Goal: Information Seeking & Learning: Learn about a topic

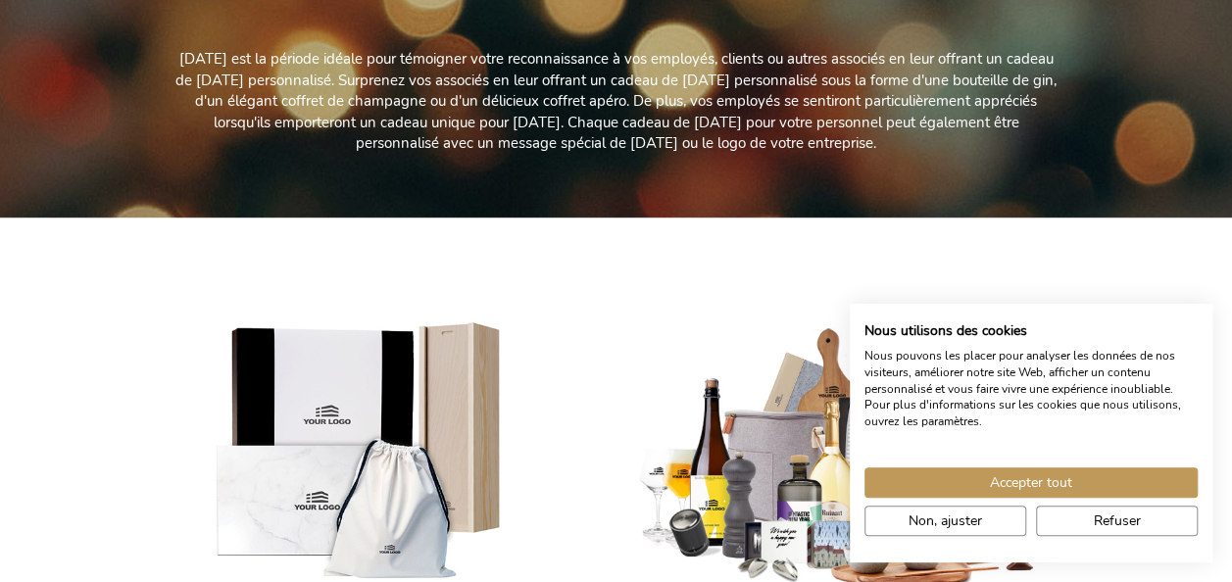
scroll to position [588, 0]
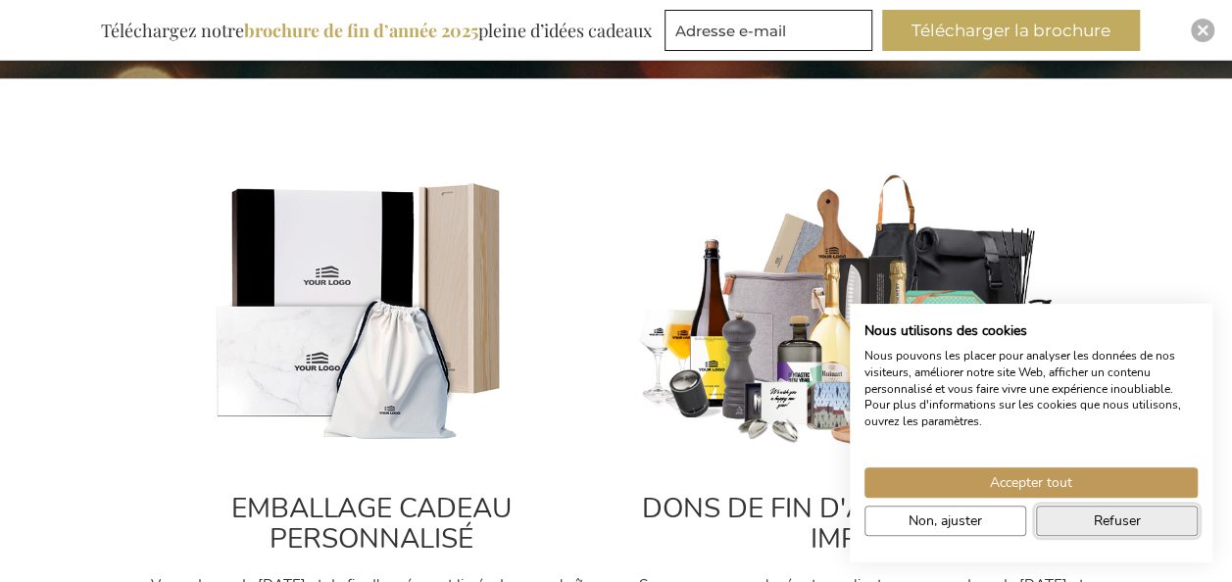
click at [1115, 524] on span "Refuser" at bounding box center [1117, 521] width 47 height 21
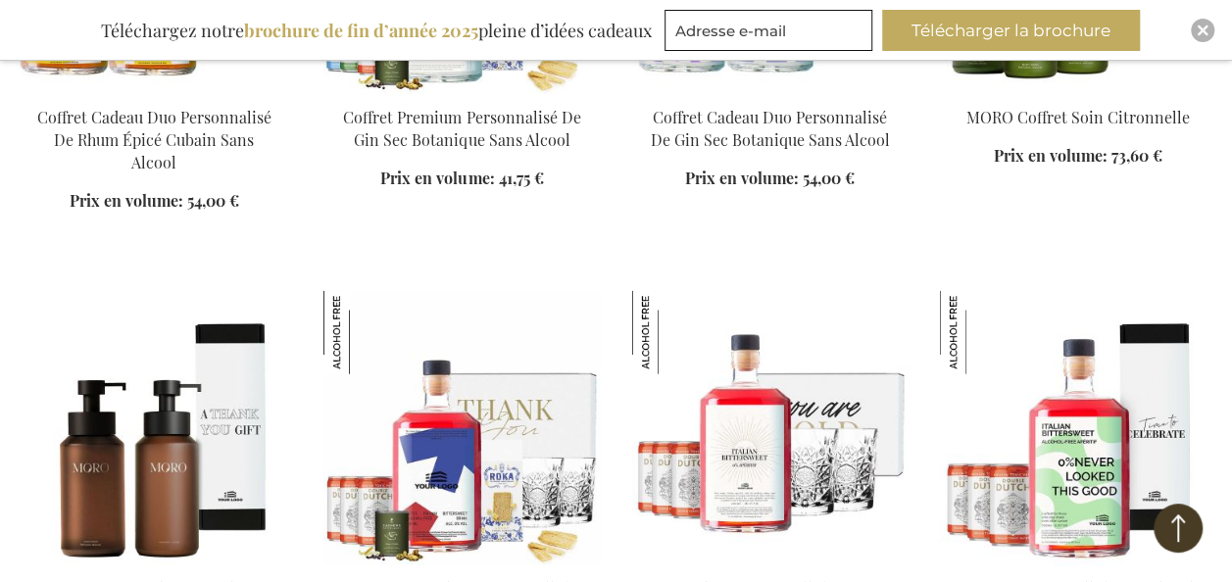
scroll to position [2156, 0]
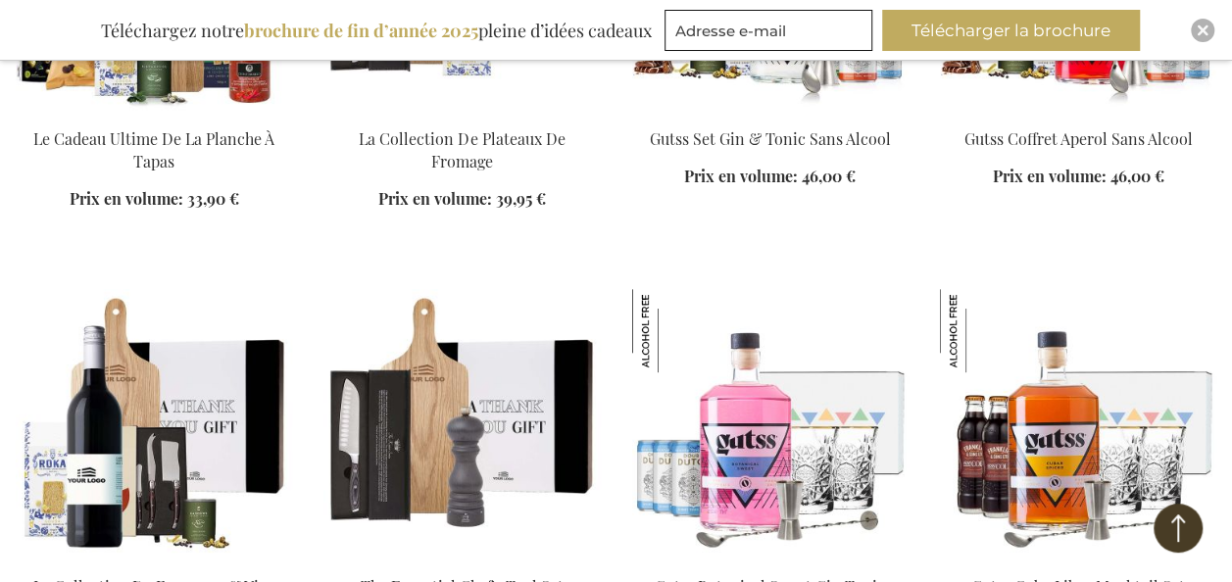
scroll to position [4017, 0]
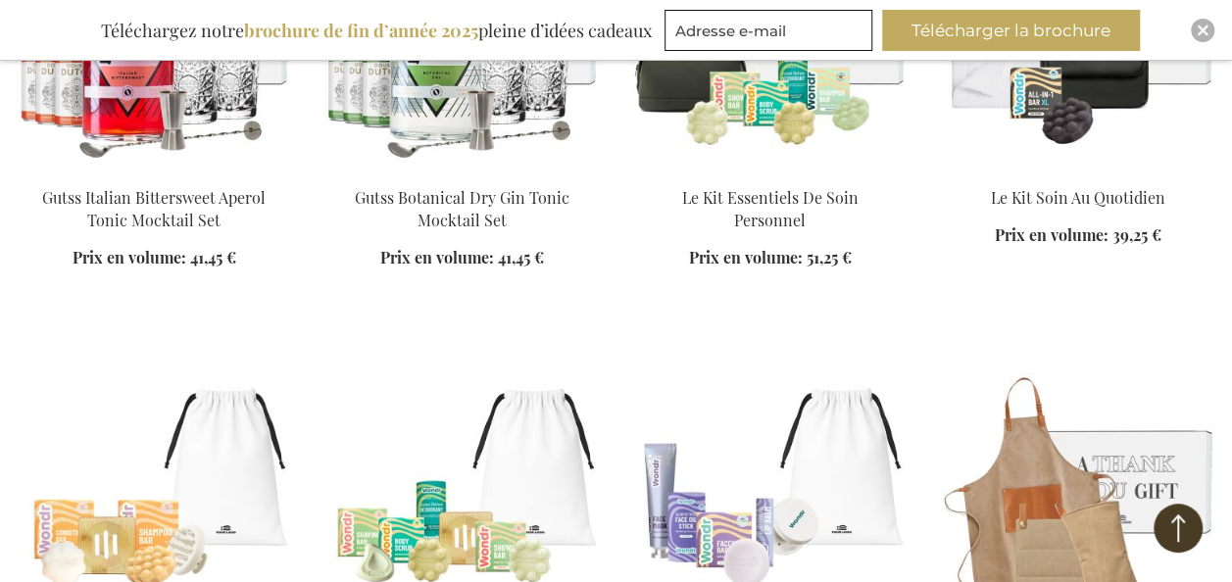
scroll to position [4801, 0]
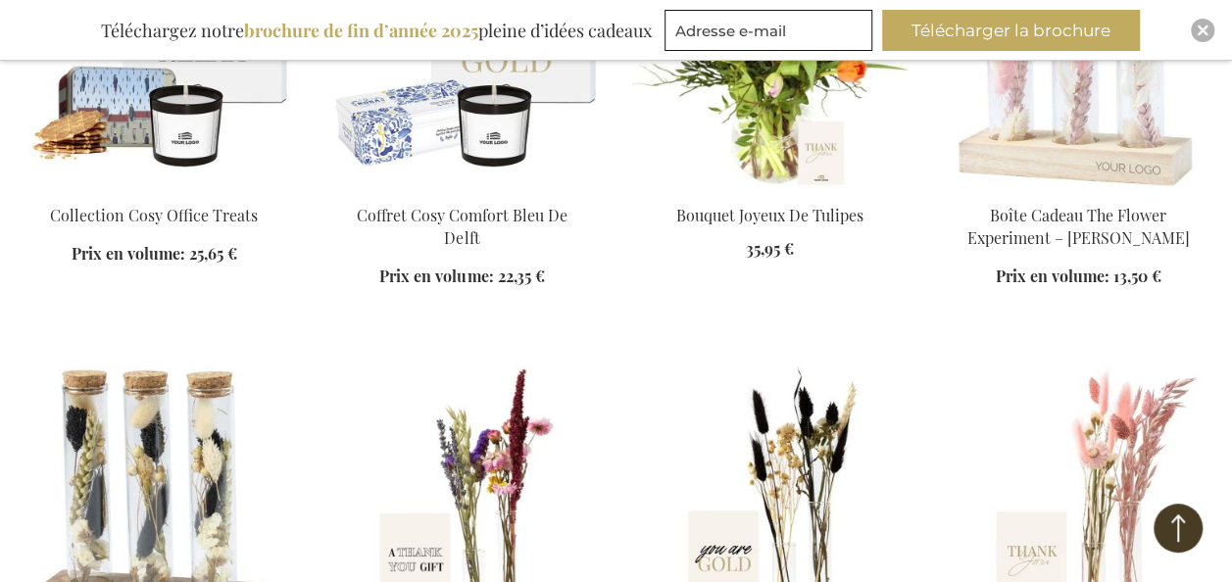
scroll to position [6565, 0]
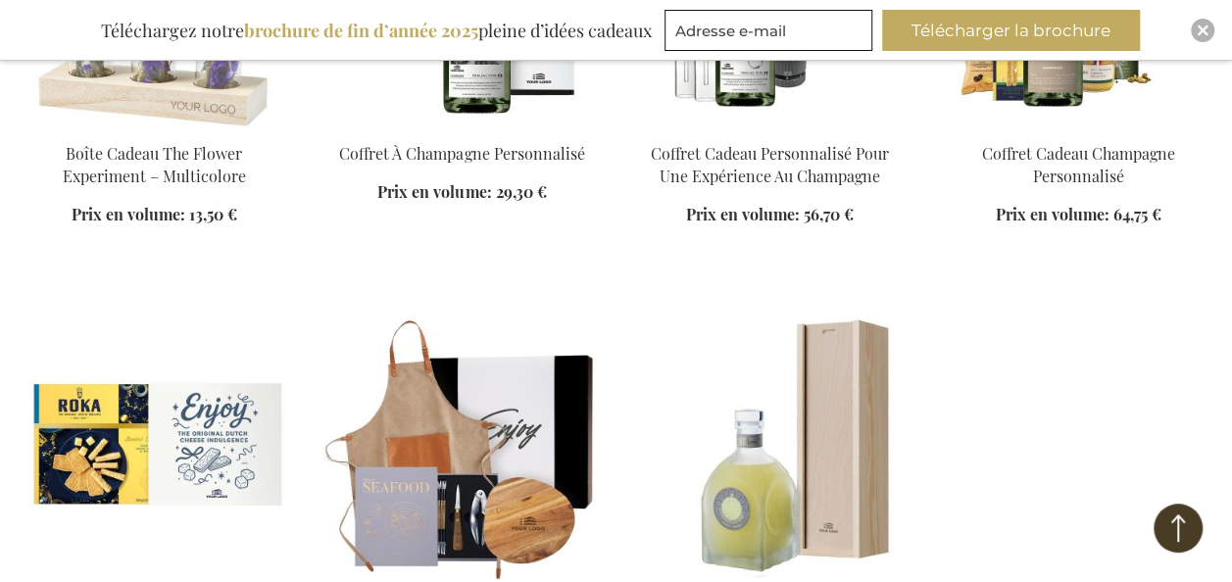
scroll to position [7741, 0]
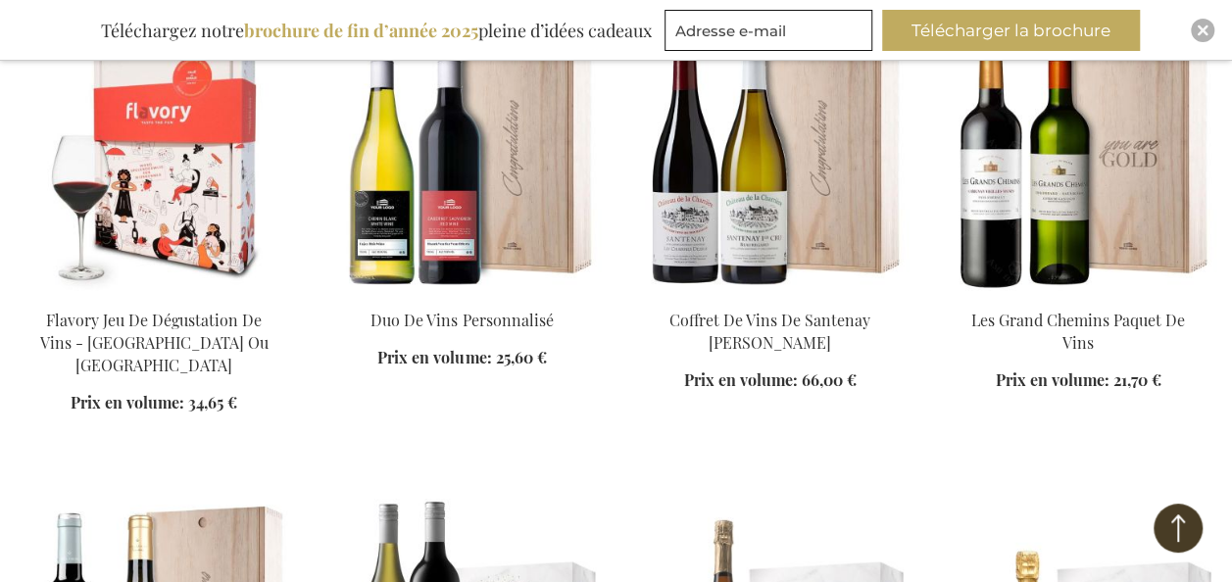
scroll to position [9211, 0]
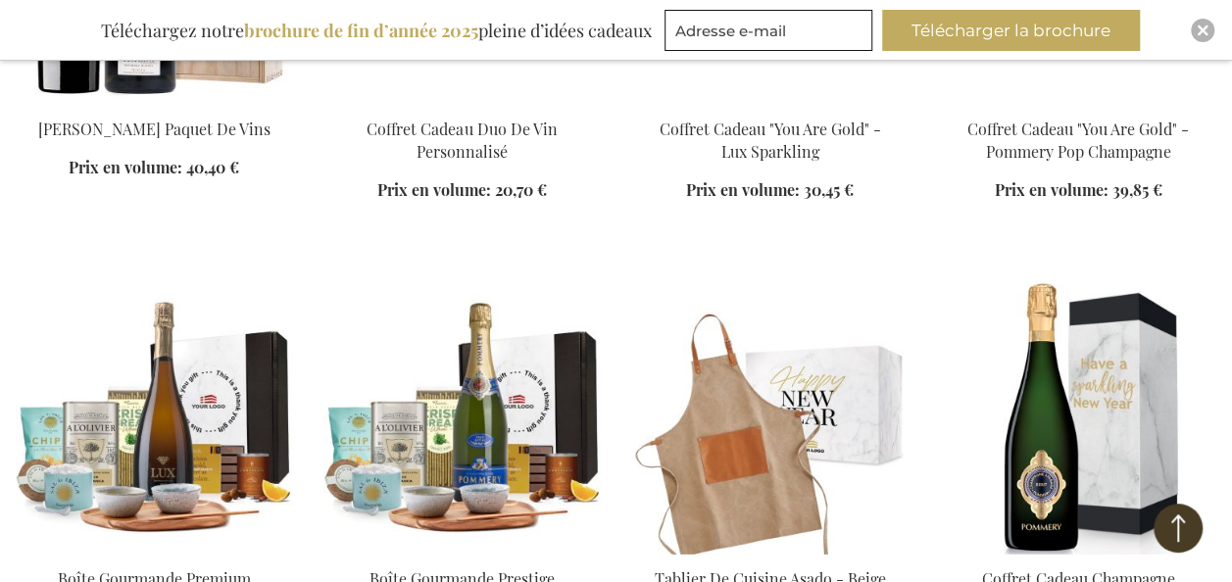
scroll to position [10191, 0]
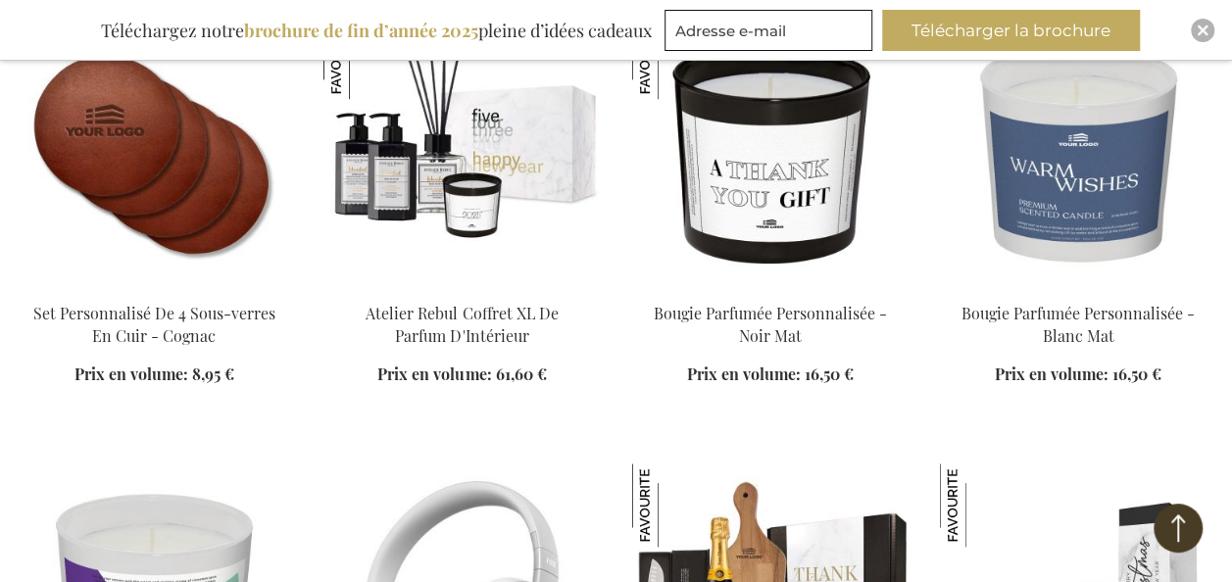
scroll to position [11954, 0]
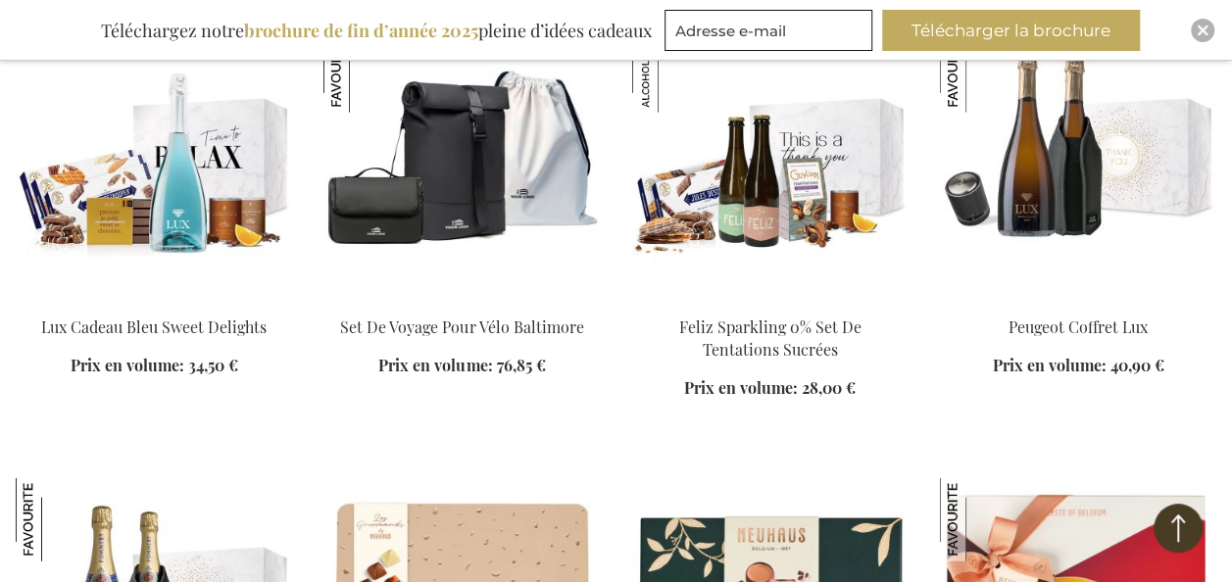
scroll to position [13326, 0]
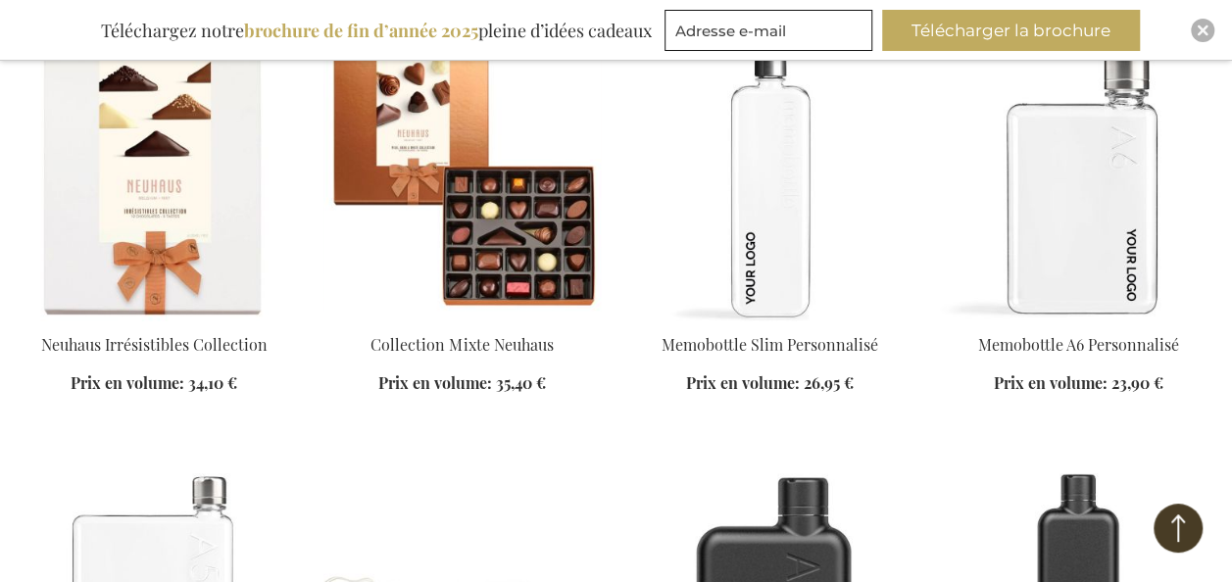
scroll to position [14208, 0]
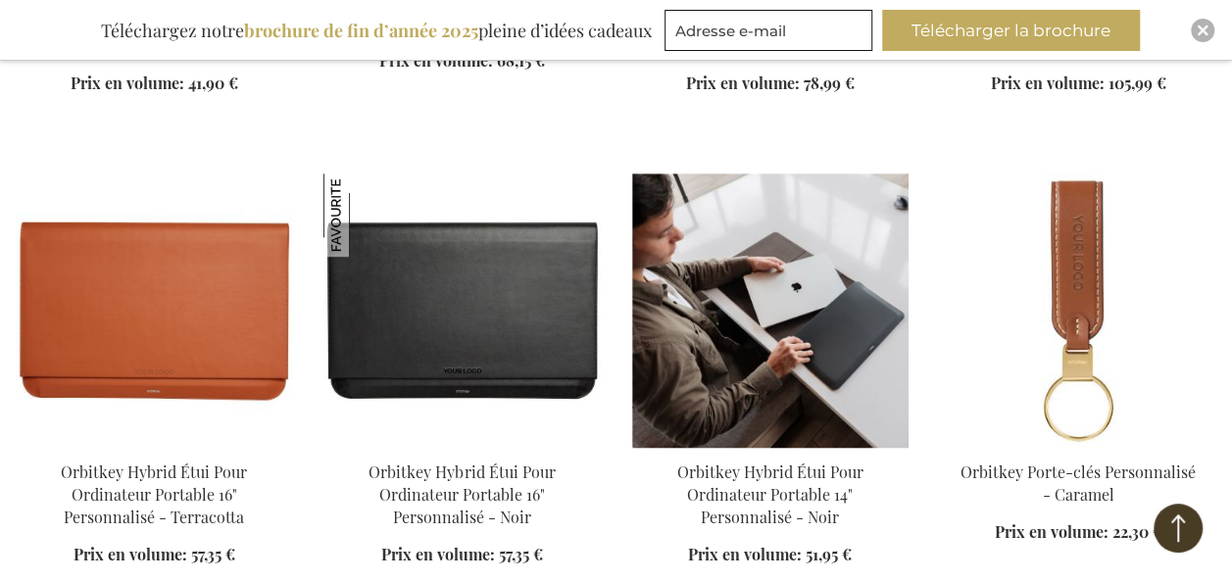
scroll to position [15286, 0]
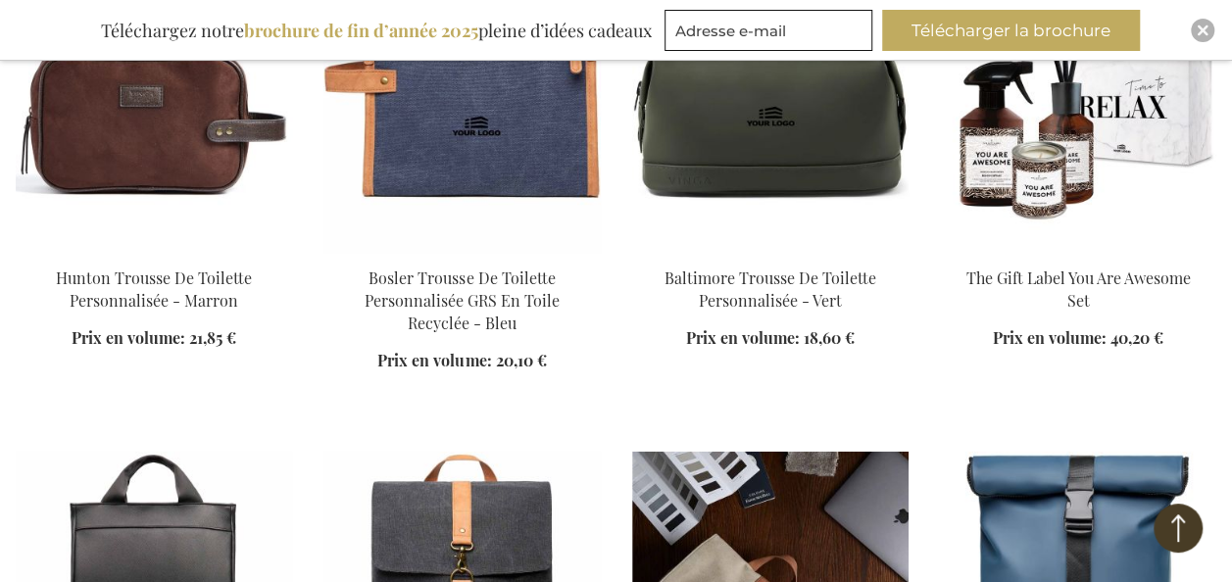
scroll to position [17050, 0]
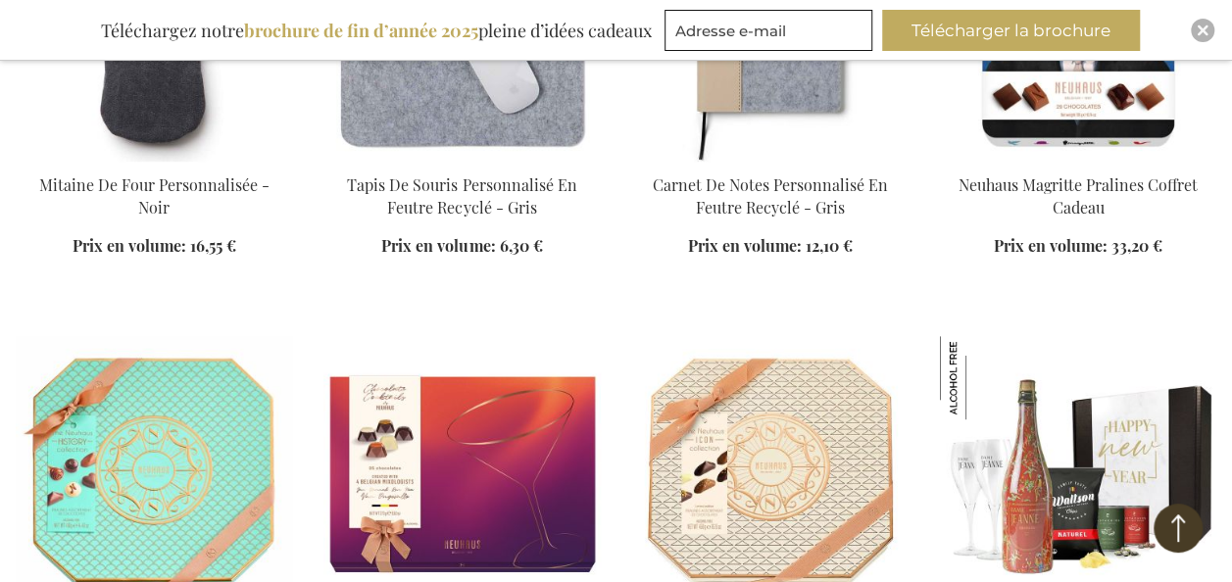
scroll to position [18911, 0]
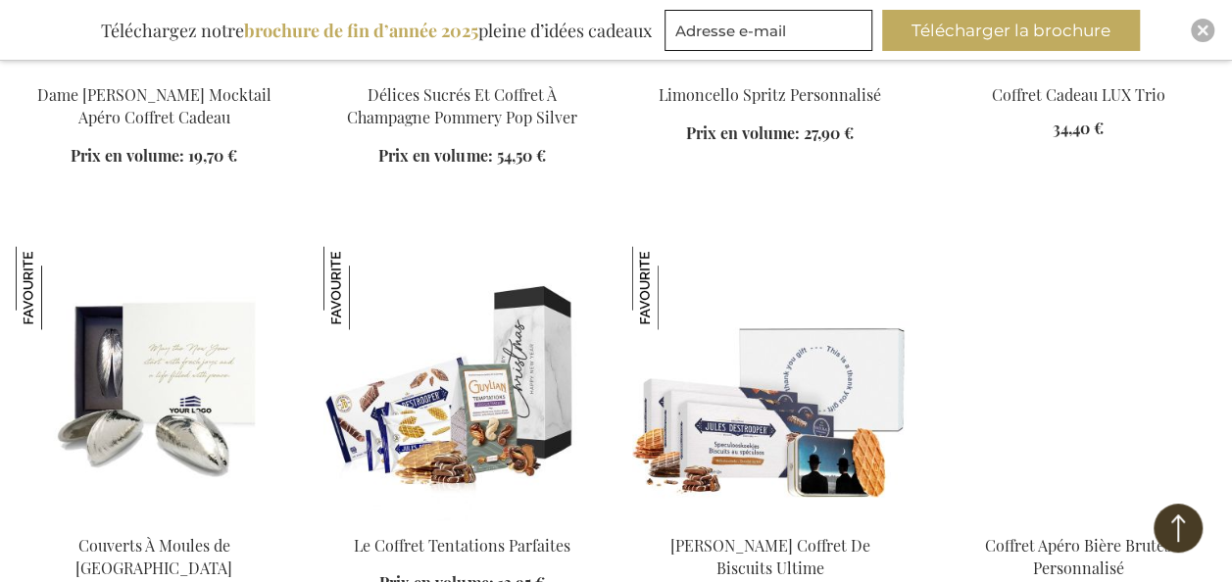
scroll to position [19793, 0]
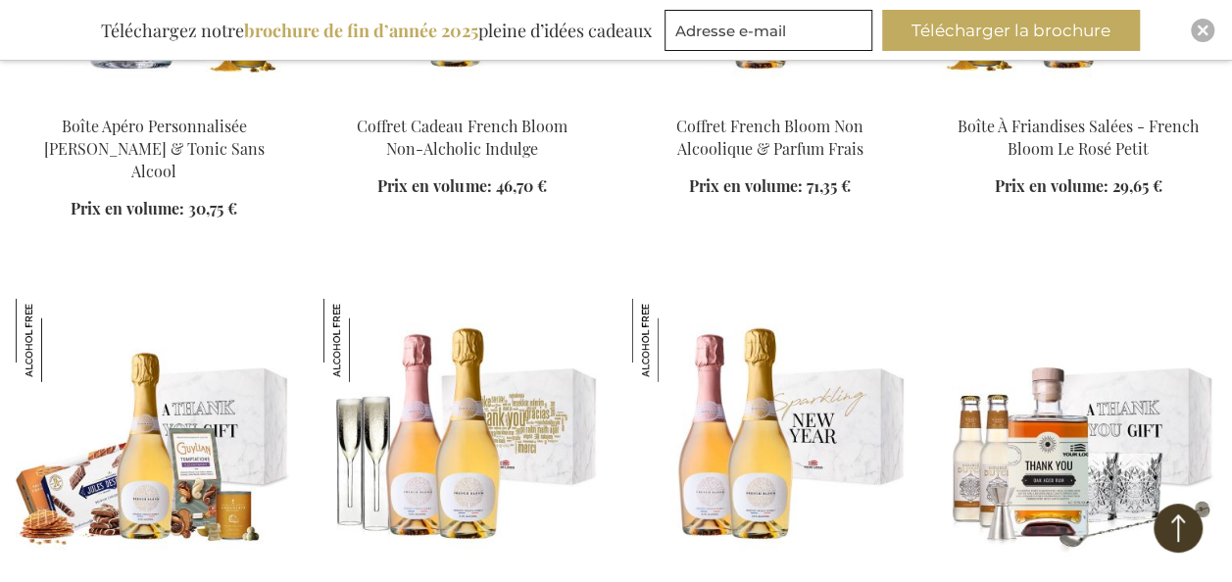
scroll to position [21165, 0]
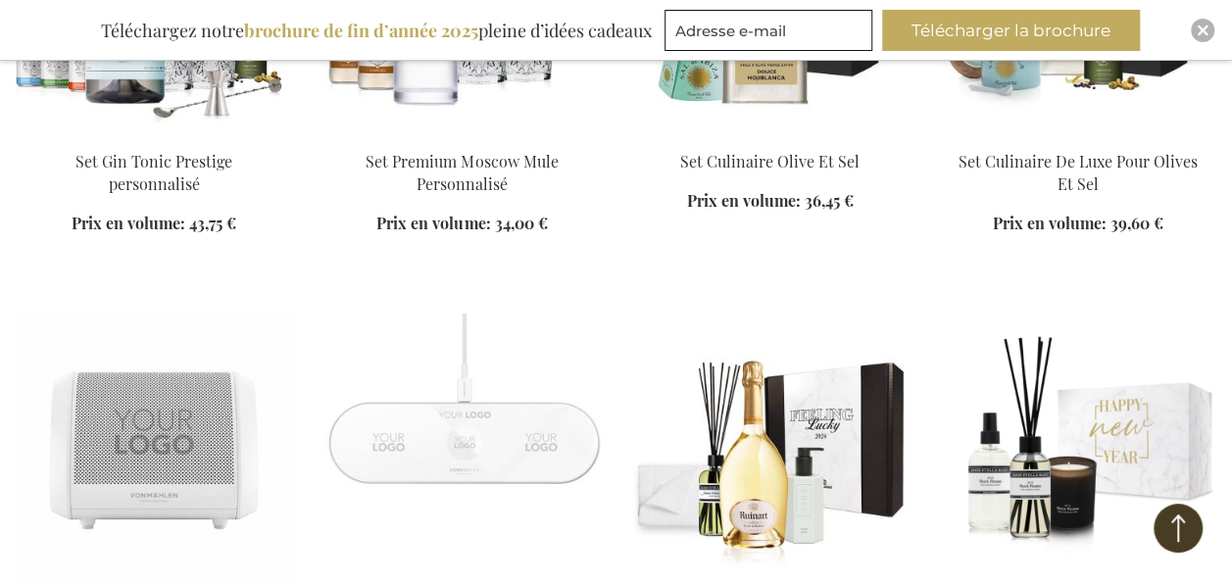
scroll to position [23811, 0]
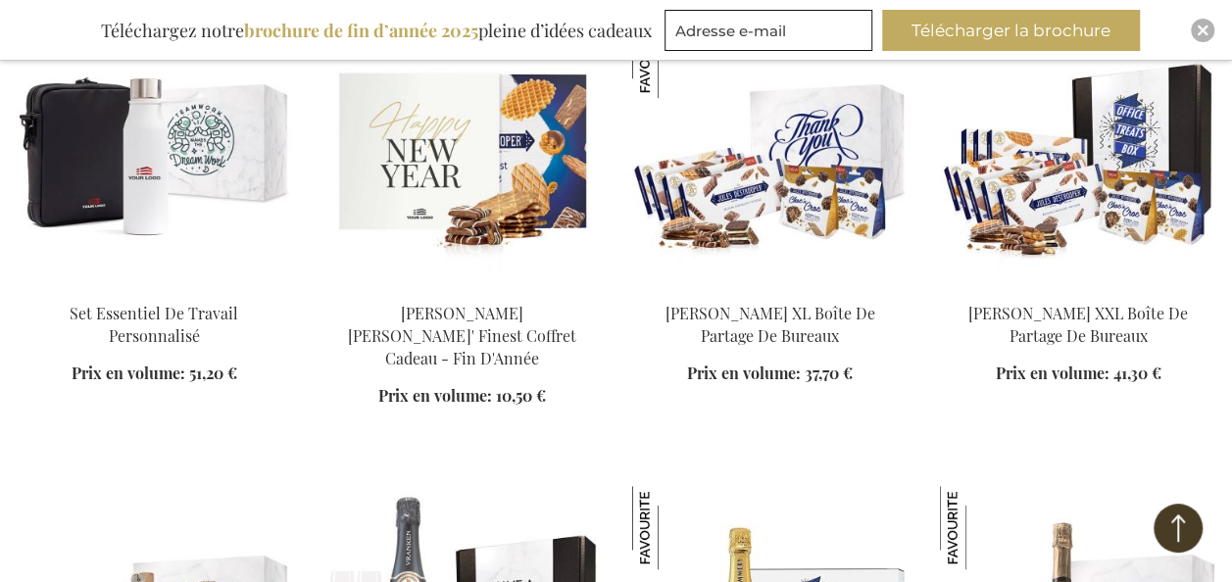
scroll to position [26162, 0]
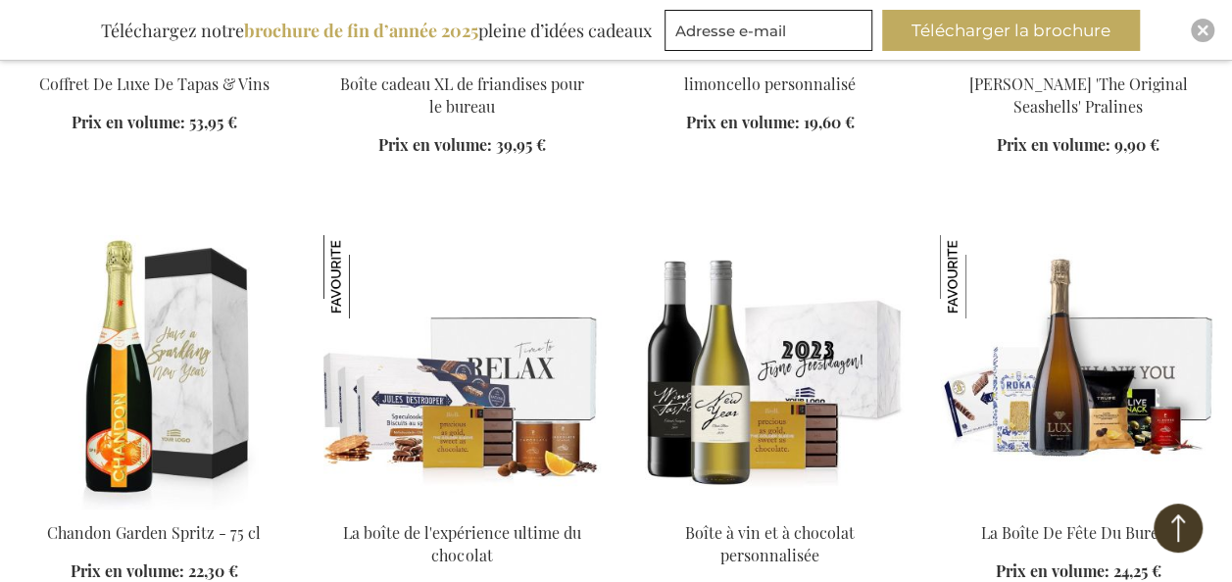
scroll to position [29298, 0]
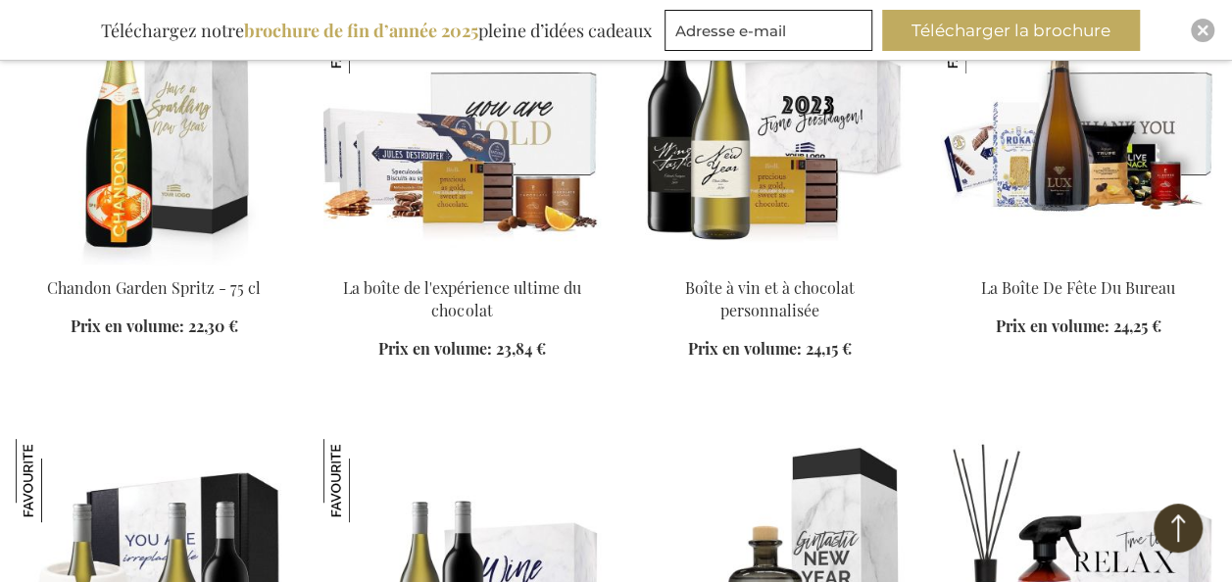
scroll to position [29592, 0]
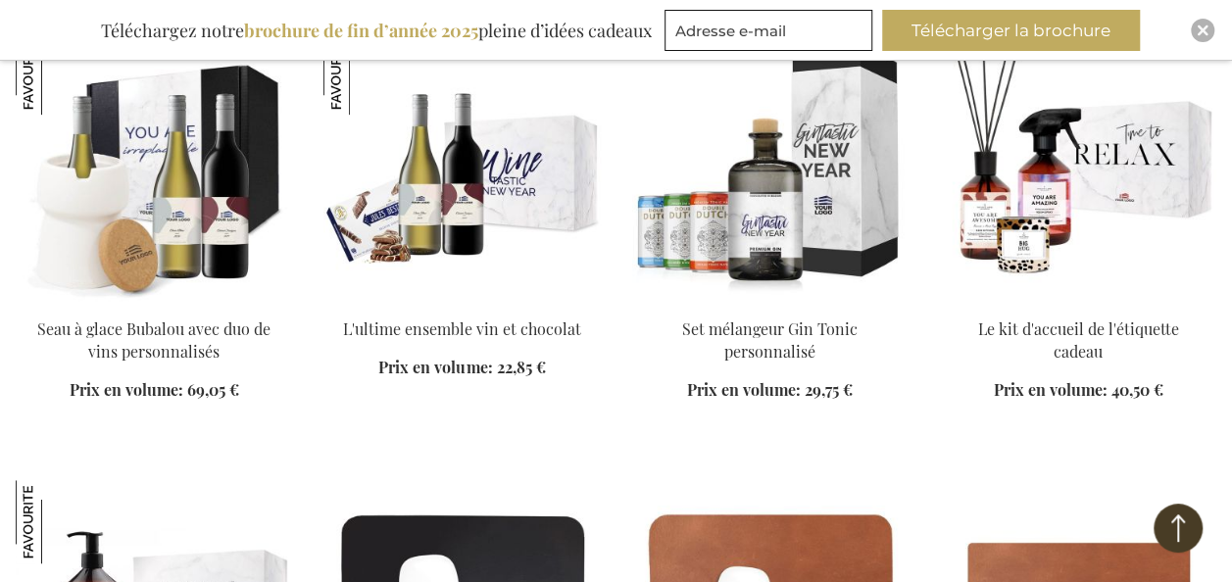
scroll to position [29984, 0]
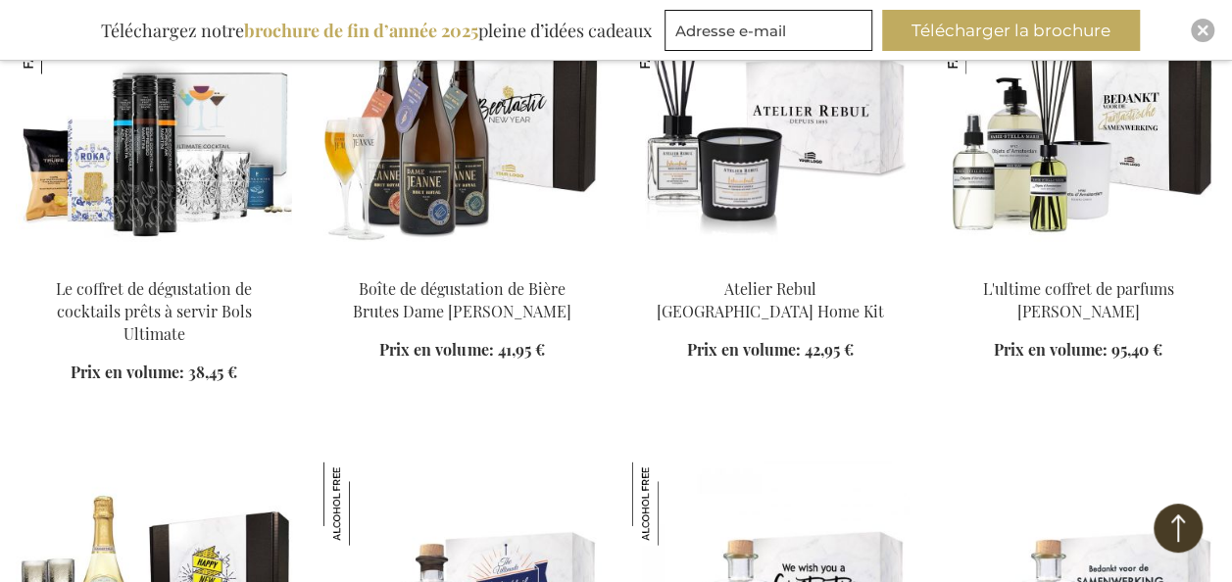
scroll to position [31453, 0]
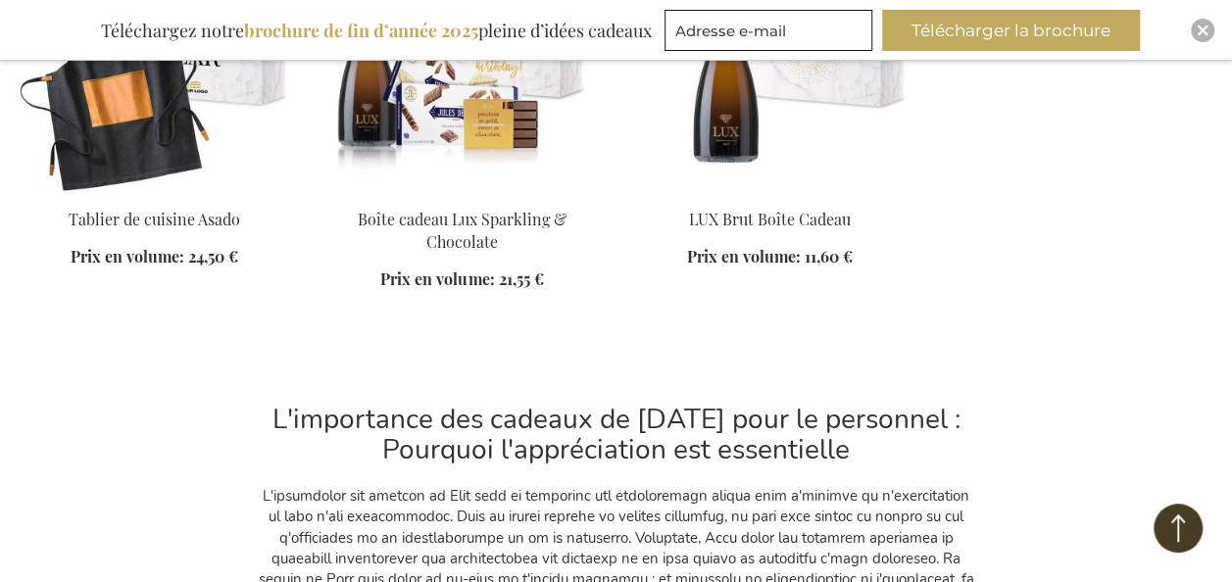
scroll to position [32923, 0]
